Goal: Contribute content: Add original content to the website for others to see

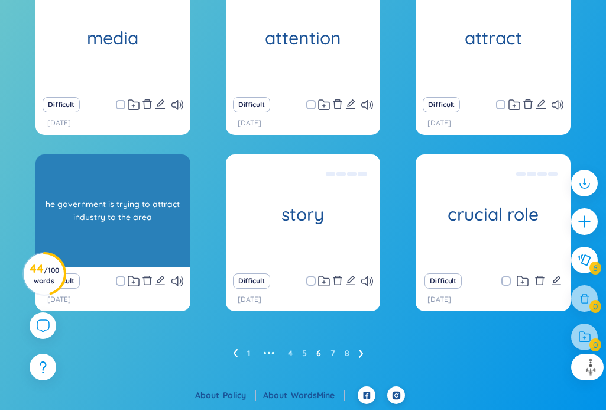
scroll to position [306, 0]
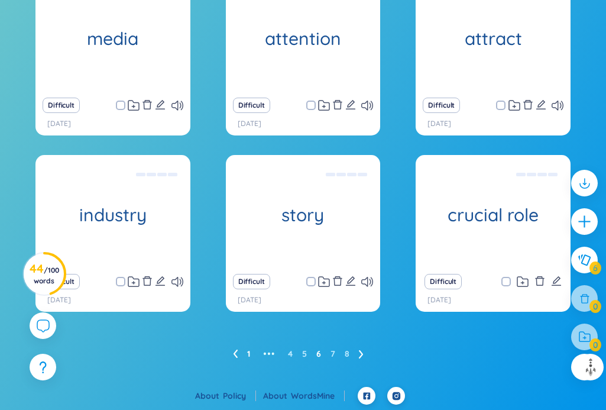
click at [248, 354] on link "1" at bounding box center [248, 354] width 3 height 18
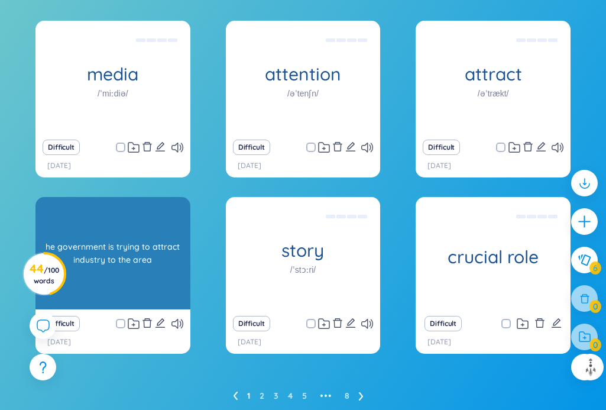
scroll to position [266, 0]
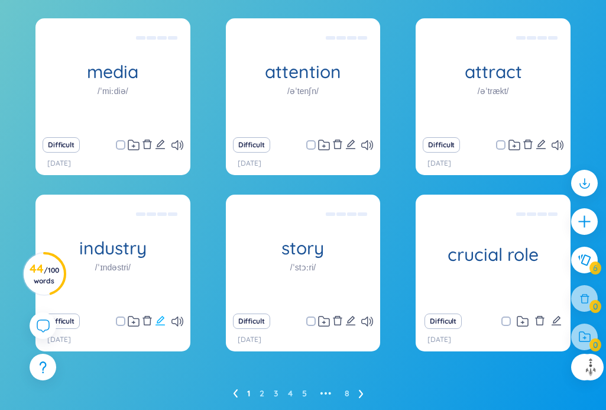
click at [162, 320] on icon "edit" at bounding box center [160, 320] width 9 height 9
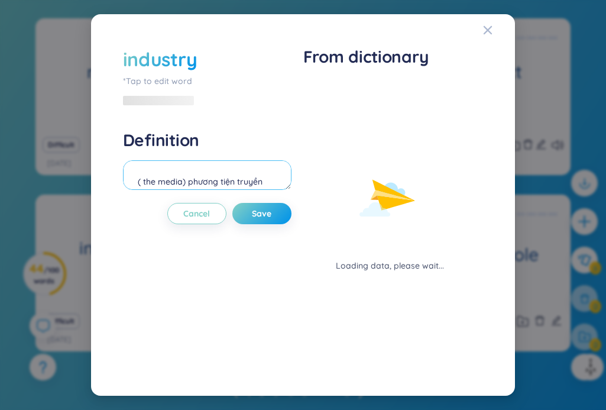
click at [137, 167] on textarea "he government is trying to attract industry to the area" at bounding box center [207, 175] width 169 height 30
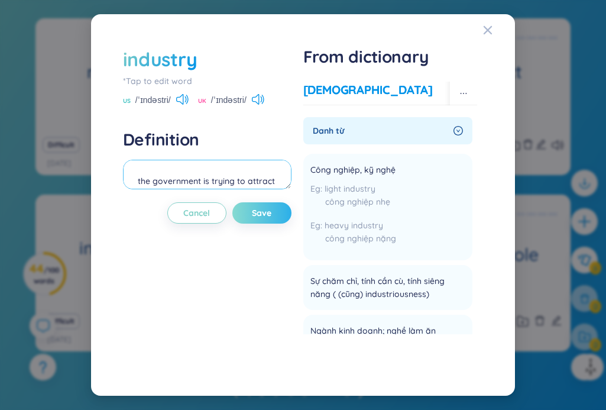
type textarea "the government is trying to attract industry to the area"
click at [263, 212] on span "Save" at bounding box center [262, 213] width 20 height 12
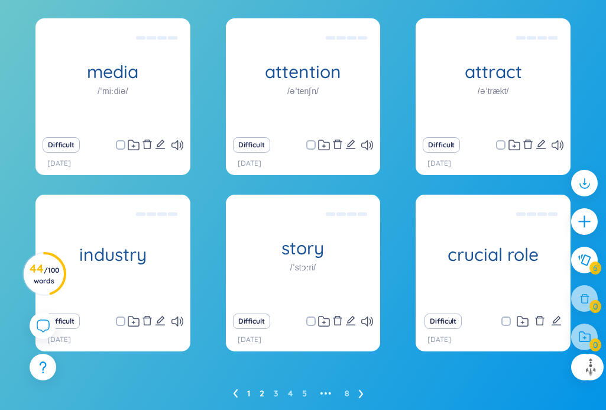
click at [263, 390] on link "2" at bounding box center [262, 394] width 5 height 18
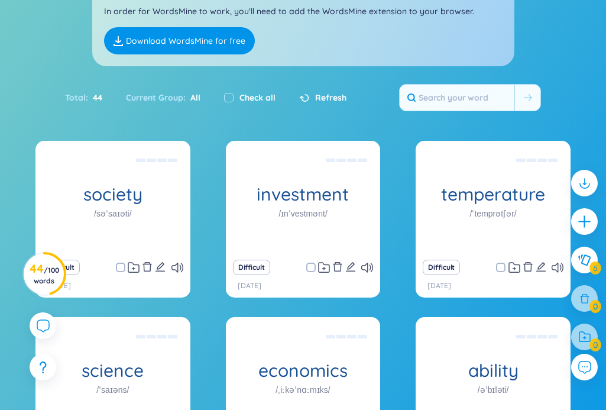
scroll to position [244, 0]
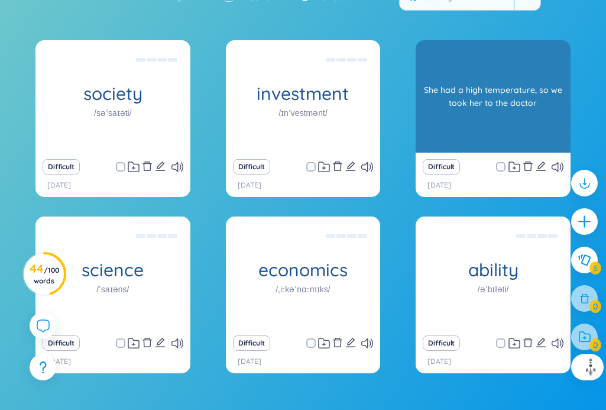
click at [426, 95] on div "temperature /ˈtemprətʃər/ She had a high temperature, so we took her to the doc…" at bounding box center [493, 96] width 155 height 112
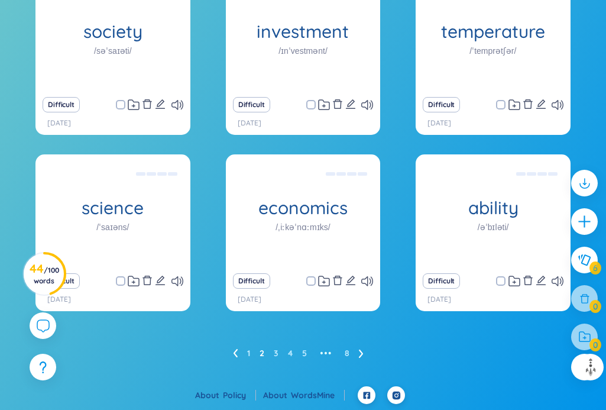
scroll to position [306, 0]
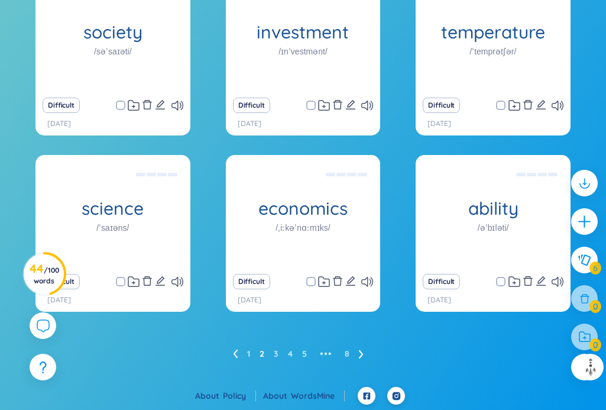
click at [280, 351] on ul "1 2 3 4 5 ••• 8" at bounding box center [303, 353] width 140 height 19
click at [277, 354] on link "3" at bounding box center [276, 354] width 5 height 18
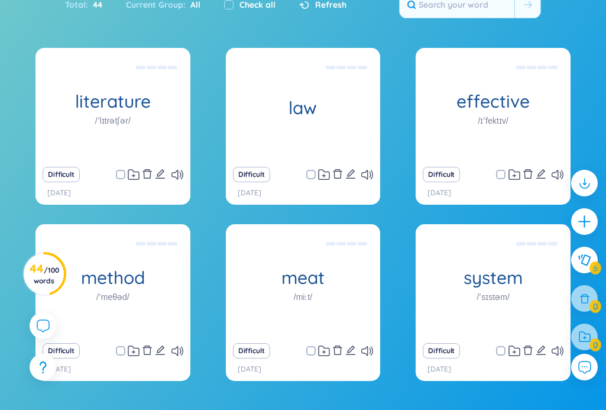
scroll to position [244, 0]
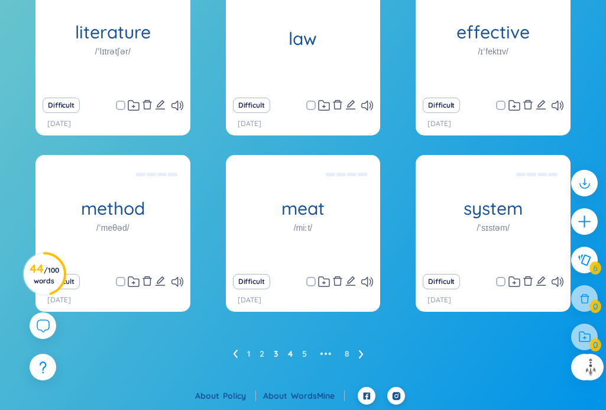
click at [290, 353] on link "4" at bounding box center [290, 354] width 5 height 18
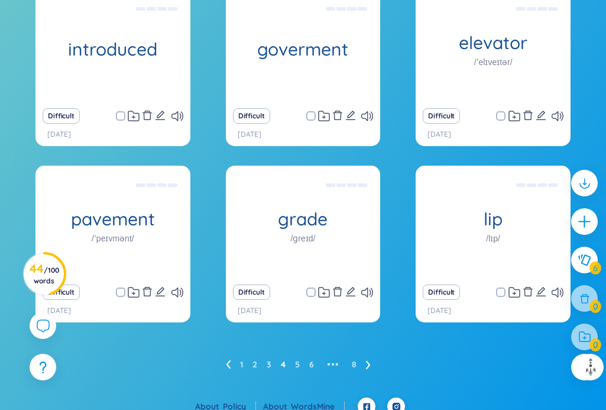
scroll to position [306, 0]
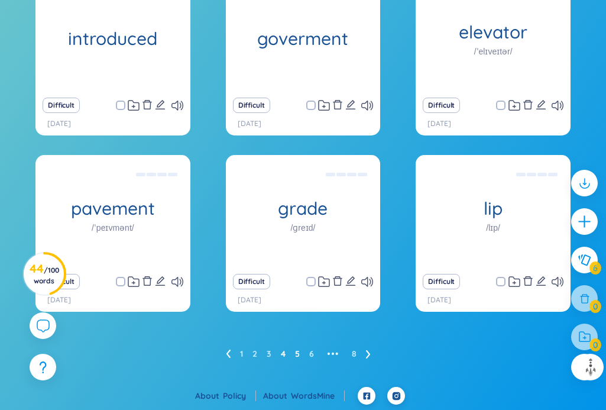
click at [297, 356] on link "5" at bounding box center [297, 354] width 5 height 18
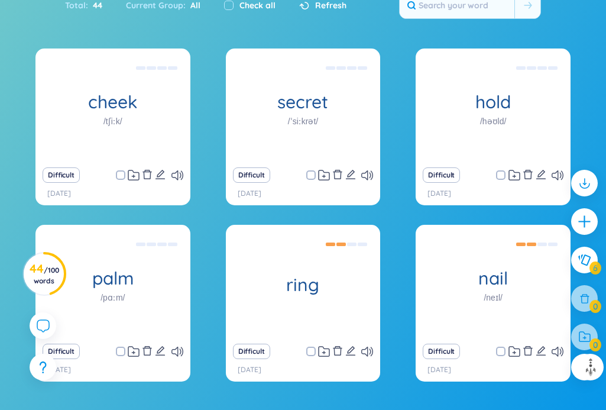
scroll to position [244, 0]
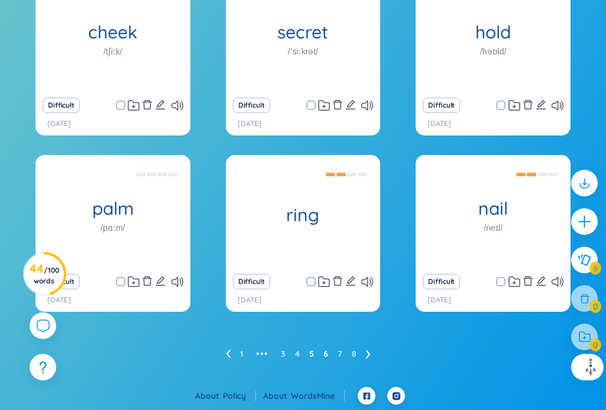
click at [327, 353] on link "6" at bounding box center [326, 354] width 5 height 18
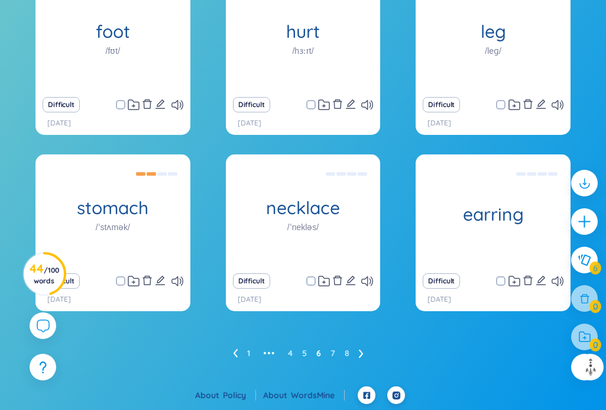
scroll to position [306, 0]
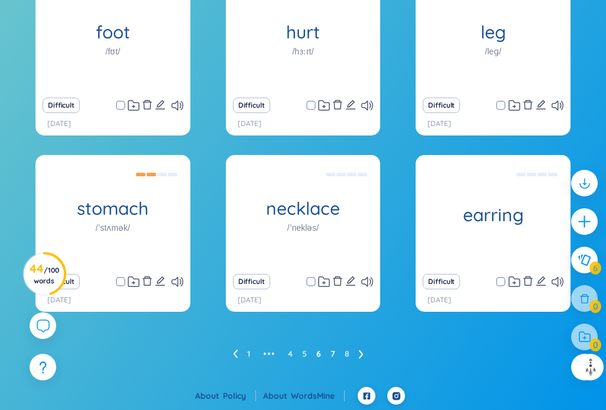
click at [334, 355] on link "7" at bounding box center [333, 354] width 5 height 18
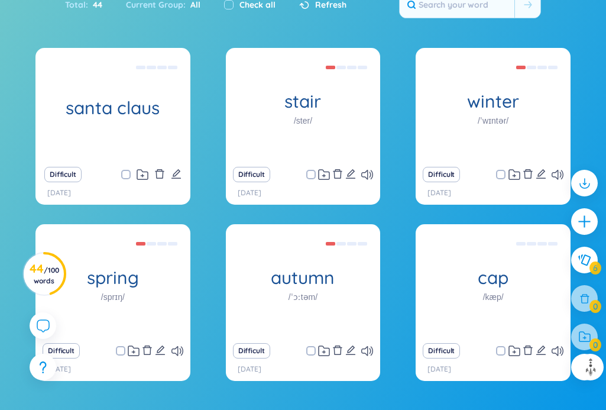
scroll to position [244, 0]
